Goal: Check status: Check status

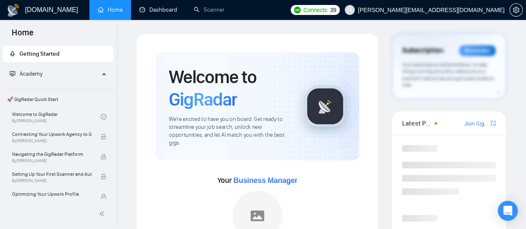
click at [162, 10] on link "Dashboard" at bounding box center [158, 9] width 38 height 7
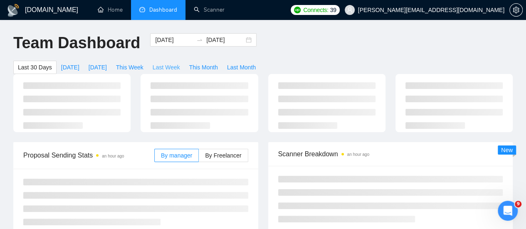
click at [180, 63] on span "Last Week" at bounding box center [166, 67] width 27 height 9
type input "[DATE]"
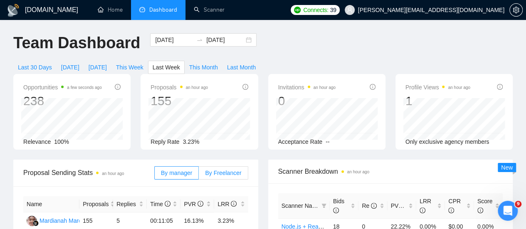
click at [221, 170] on span "By Freelancer" at bounding box center [223, 173] width 36 height 7
click at [199, 175] on input "By Freelancer" at bounding box center [199, 175] width 0 height 0
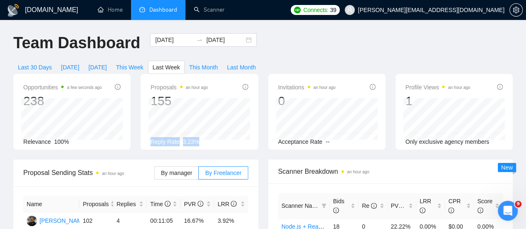
drag, startPoint x: 147, startPoint y: 129, endPoint x: 197, endPoint y: 126, distance: 50.0
click at [197, 126] on div "Proposals an hour ago 155 Reply Rate 3.23%" at bounding box center [198, 112] width 117 height 76
click at [118, 143] on div "Opportunities a few seconds ago 238 Relevance 100% Proposals an hour ago 155 Re…" at bounding box center [262, 117] width 509 height 86
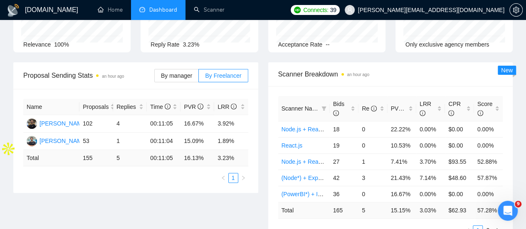
scroll to position [96, 0]
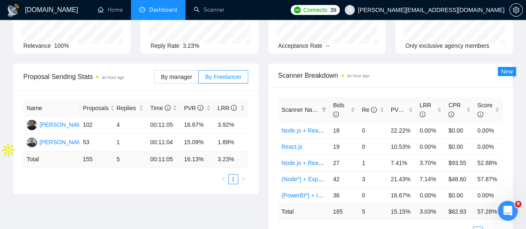
click at [126, 172] on div "Name Proposals Replies Time PVR LRR [PERSON_NAME] 102 4 00:11:05 16.67% 3.92% […" at bounding box center [135, 142] width 245 height 104
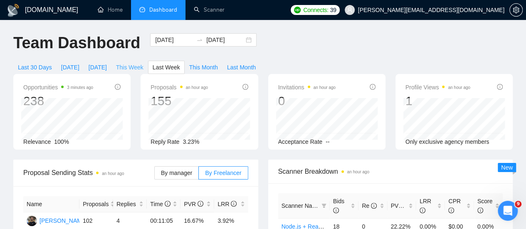
click at [143, 63] on span "This Week" at bounding box center [129, 67] width 27 height 9
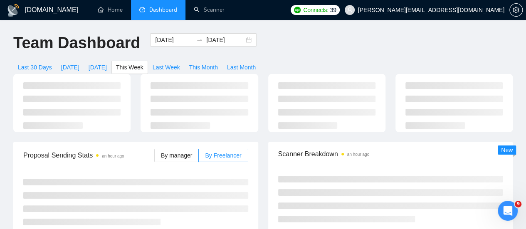
type input "[DATE]"
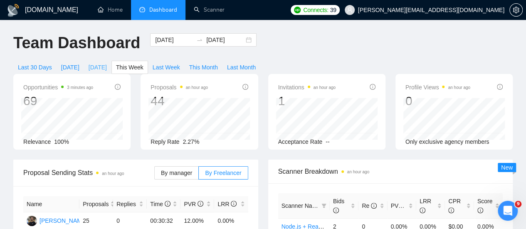
click at [107, 63] on span "[DATE]" at bounding box center [98, 67] width 18 height 9
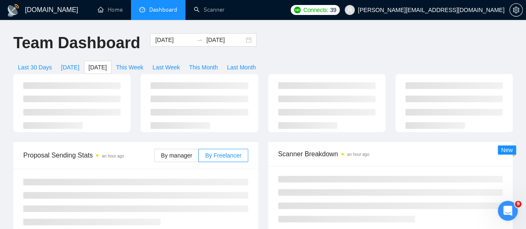
type input "[DATE]"
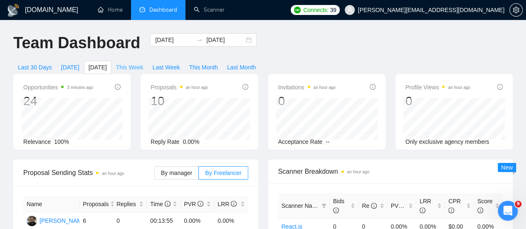
click at [143, 63] on span "This Week" at bounding box center [129, 67] width 27 height 9
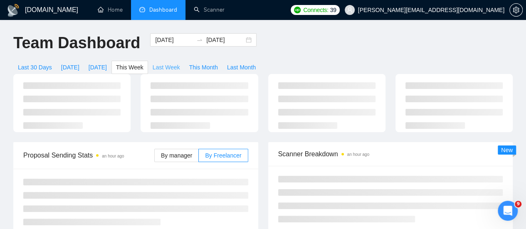
type input "[DATE]"
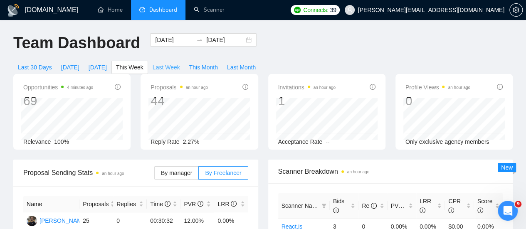
click at [180, 63] on span "Last Week" at bounding box center [166, 67] width 27 height 9
type input "[DATE]"
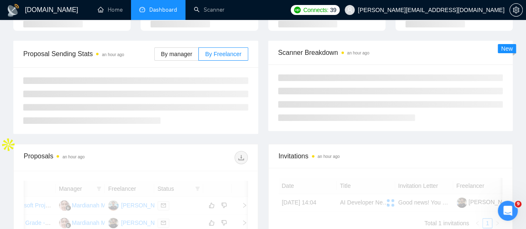
scroll to position [117, 0]
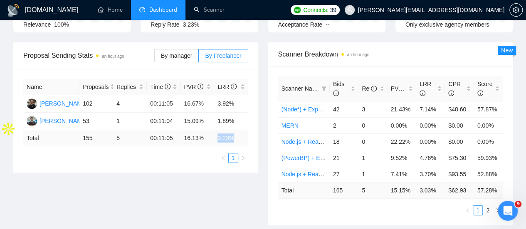
drag, startPoint x: 216, startPoint y: 126, endPoint x: 246, endPoint y: 123, distance: 29.6
click at [246, 130] on td "3.23 %" at bounding box center [231, 138] width 34 height 16
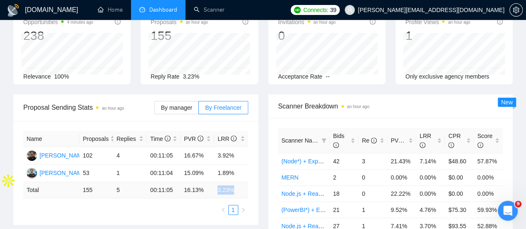
scroll to position [0, 0]
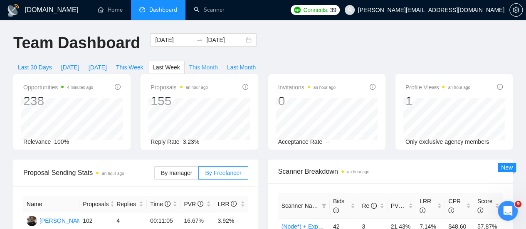
click at [218, 63] on span "This Month" at bounding box center [203, 67] width 29 height 9
type input "[DATE]"
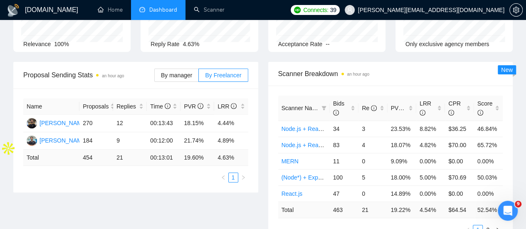
scroll to position [98, 0]
drag, startPoint x: 80, startPoint y: 145, endPoint x: 96, endPoint y: 143, distance: 16.4
click at [96, 149] on td "454" at bounding box center [96, 157] width 34 height 16
drag, startPoint x: 116, startPoint y: 146, endPoint x: 121, endPoint y: 146, distance: 5.8
click at [121, 149] on td "21" at bounding box center [130, 157] width 34 height 16
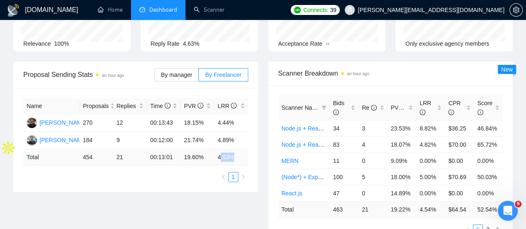
drag, startPoint x: 219, startPoint y: 147, endPoint x: 238, endPoint y: 144, distance: 18.5
click at [238, 149] on td "4.63 %" at bounding box center [231, 157] width 34 height 16
